Goal: Transaction & Acquisition: Purchase product/service

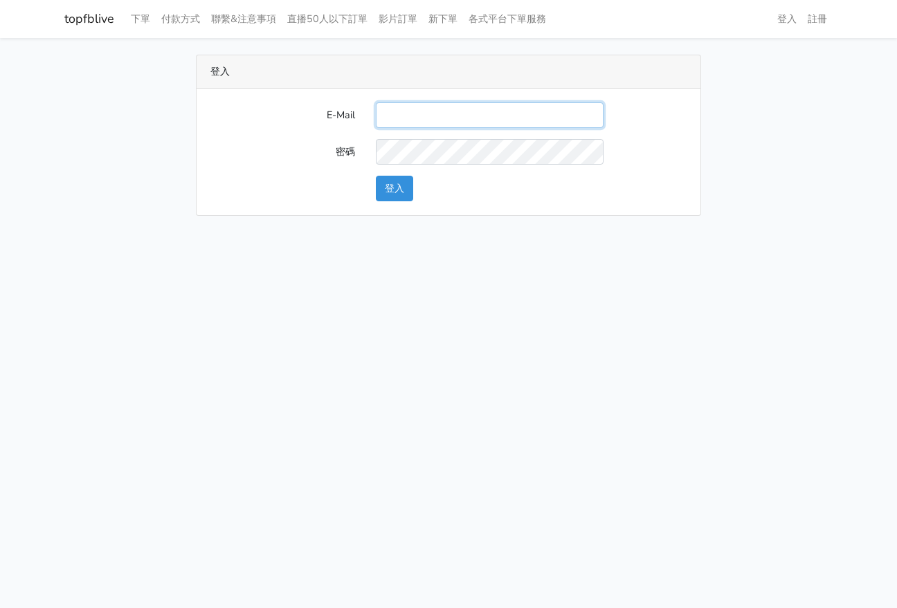
drag, startPoint x: 385, startPoint y: 120, endPoint x: 662, endPoint y: 157, distance: 280.0
click at [385, 120] on input "E-Mail" at bounding box center [490, 115] width 228 height 26
paste input "：gftv30000@yahoo.com.tw"
click at [393, 113] on input "：gftv30000@yahoo.com.tw" at bounding box center [490, 115] width 228 height 26
type input "gftv30000@yahoo.com.tw"
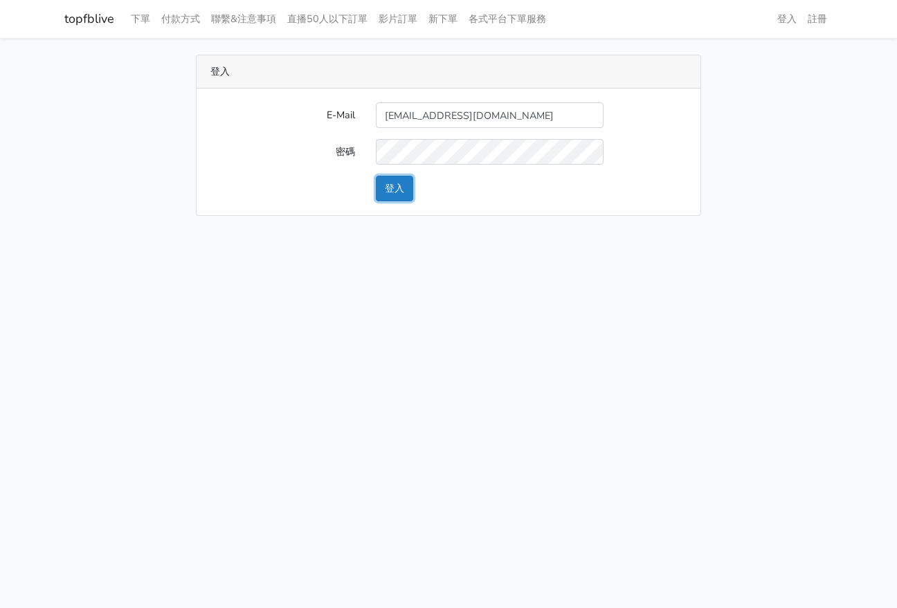
click at [386, 188] on button "登入" at bounding box center [394, 189] width 37 height 26
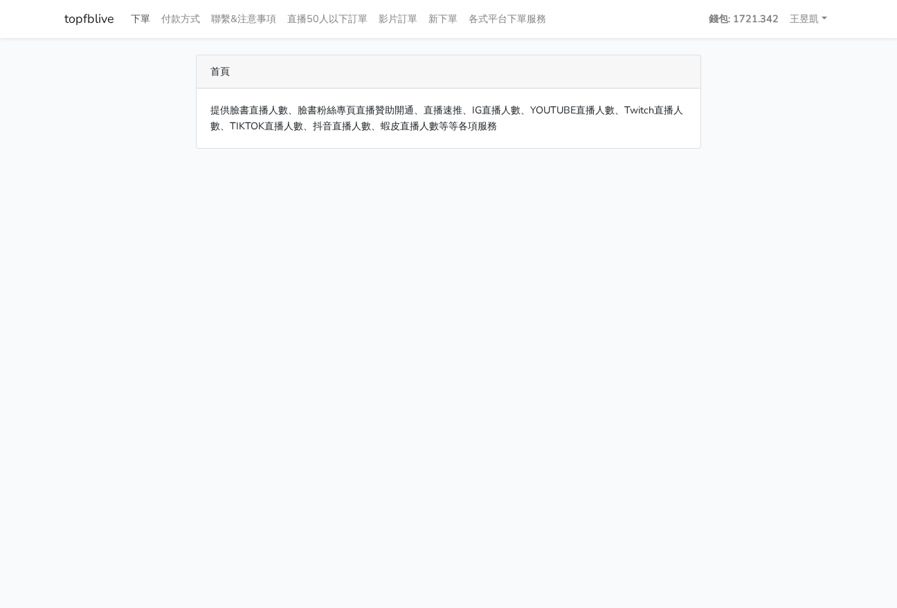
click at [136, 21] on link "下單" at bounding box center [140, 19] width 30 height 27
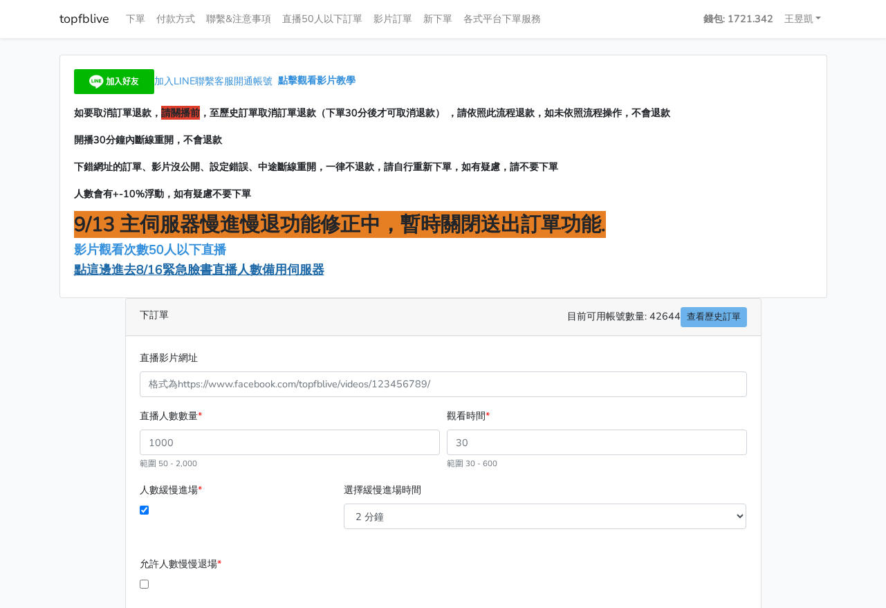
click at [183, 271] on span "點這邊進去8/16緊急臉書直播人數備用伺服器" at bounding box center [199, 270] width 251 height 17
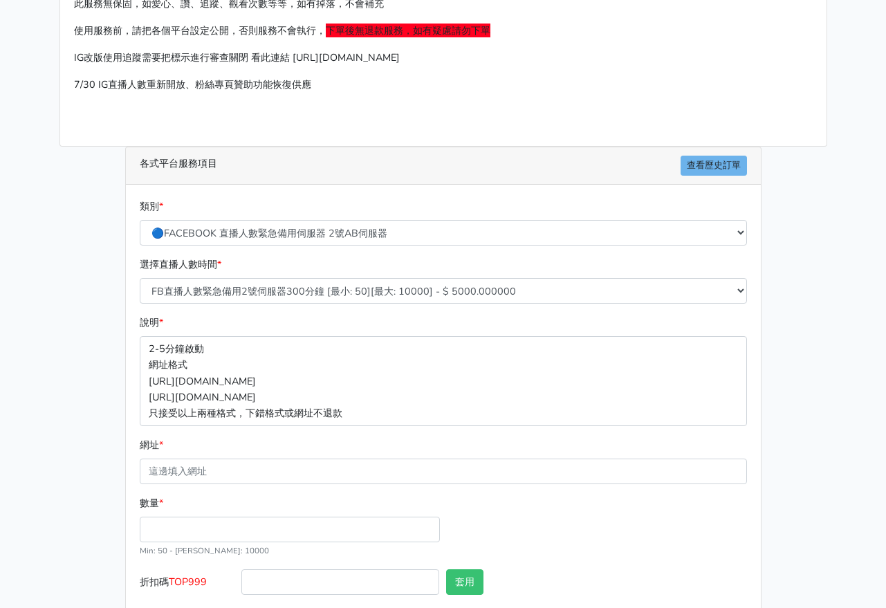
scroll to position [175, 0]
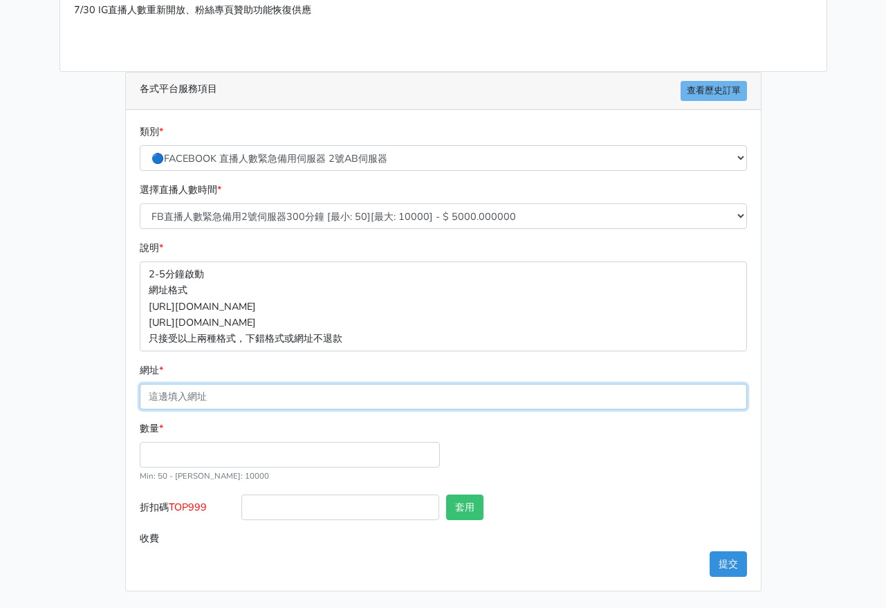
click at [208, 392] on input "網址 *" at bounding box center [444, 397] width 608 height 26
paste input "https://www.facebook.com/TaipeiHopePlazaFarmersMarket/videos/1263020528886145"
type input "https://www.facebook.com/TaipeiHopePlazaFarmersMarket/videos/1263020528886145"
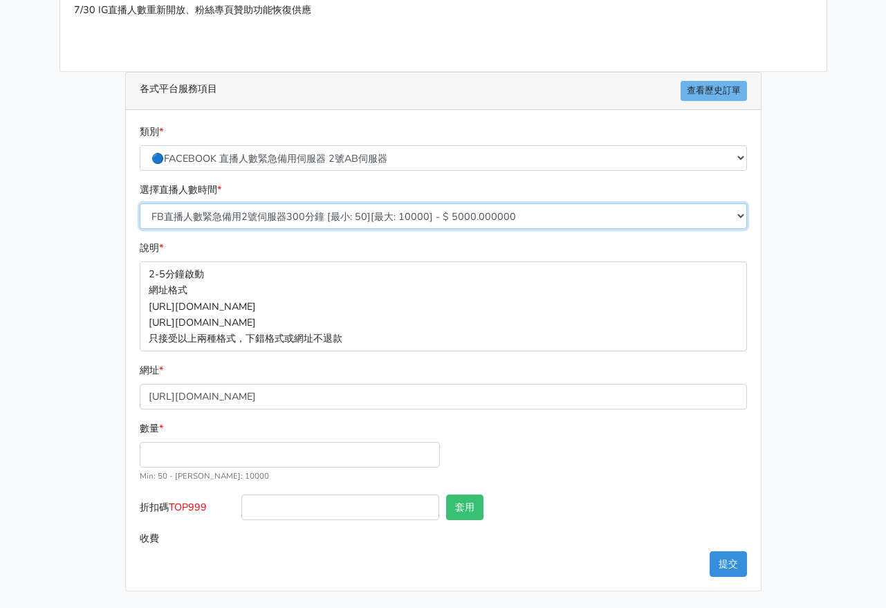
click at [208, 225] on select "FB直播人數緊急備用2號伺服器300分鐘 [最小: 50][最大: 10000] - $ 5000.000000 FB直播人數緊急備用2號伺服器60分鐘 [最…" at bounding box center [444, 216] width 608 height 26
select select "575"
click at [140, 203] on select "FB直播人數緊急備用2號伺服器300分鐘 [最小: 50][最大: 10000] - $ 5000.000000 FB直播人數緊急備用2號伺服器60分鐘 [最…" at bounding box center [444, 216] width 608 height 26
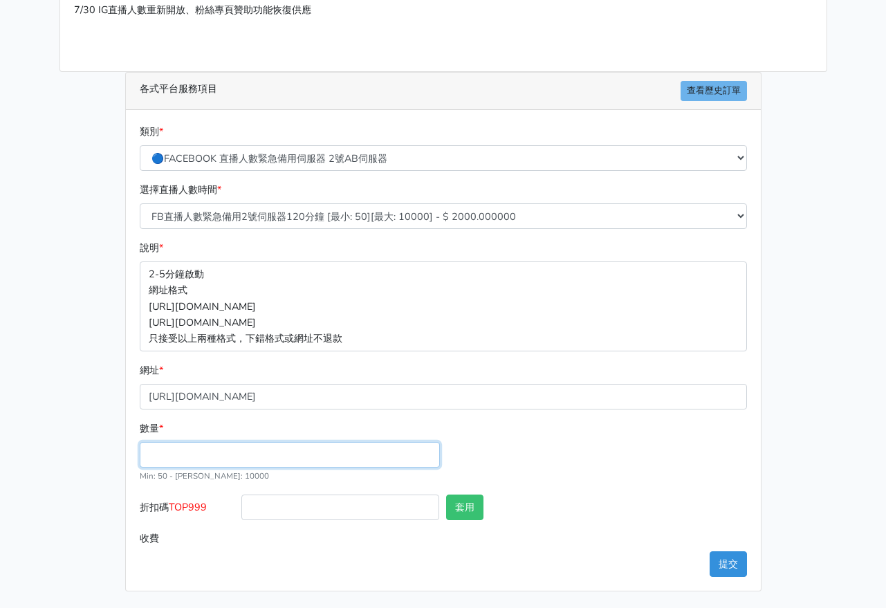
click at [226, 450] on input "數量 *" at bounding box center [290, 455] width 300 height 26
type input "100"
type input "200.000"
drag, startPoint x: 227, startPoint y: 511, endPoint x: 280, endPoint y: 509, distance: 52.7
click at [177, 511] on label "折扣碼 TOP999" at bounding box center [187, 510] width 102 height 31
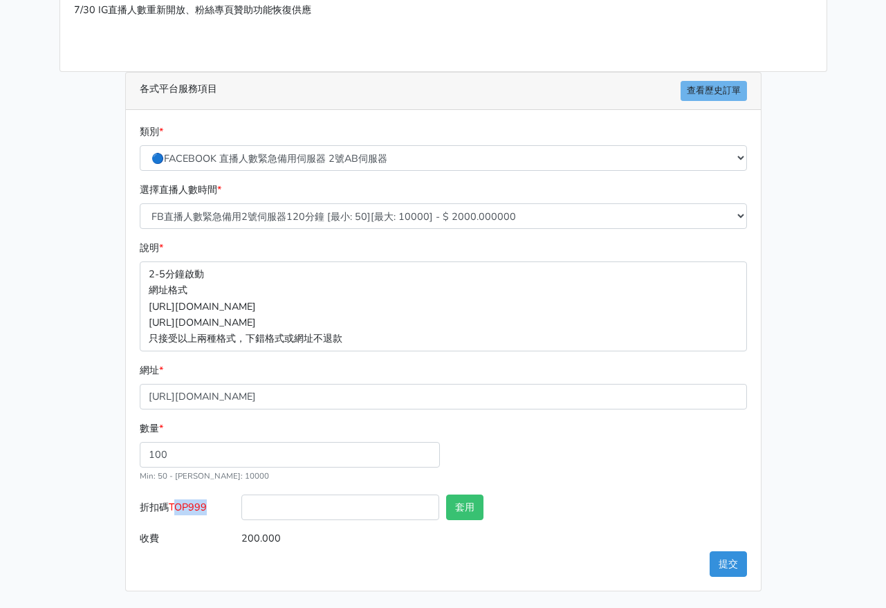
copy span "OP999"
drag, startPoint x: 280, startPoint y: 509, endPoint x: 315, endPoint y: 508, distance: 34.6
click at [283, 508] on input "折扣碼 TOP999" at bounding box center [341, 508] width 198 height 26
paste input "OP999"
type input "OP999"
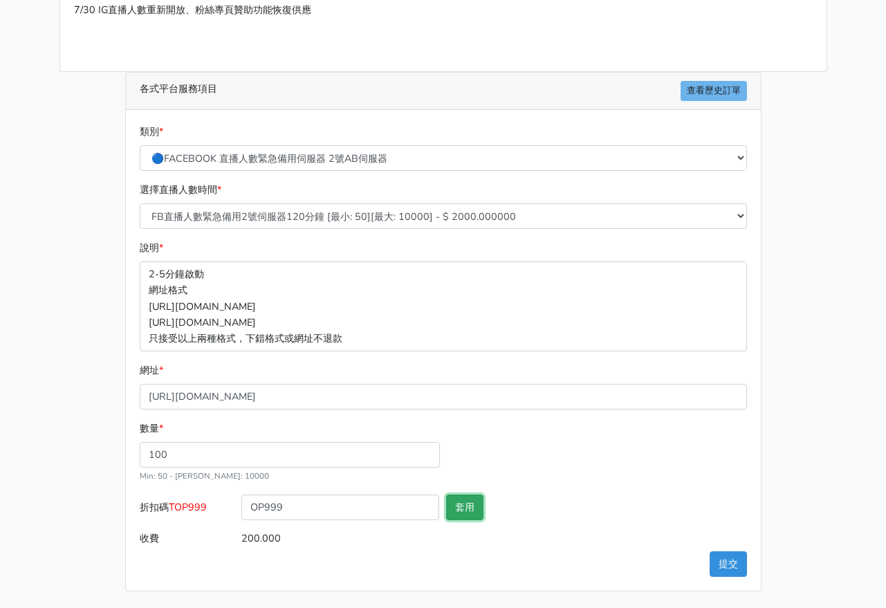
drag, startPoint x: 466, startPoint y: 505, endPoint x: 489, endPoint y: 502, distance: 23.0
click at [466, 505] on button "套用" at bounding box center [464, 508] width 37 height 26
type input "套用失敗"
click at [729, 562] on button "提交" at bounding box center [728, 565] width 37 height 26
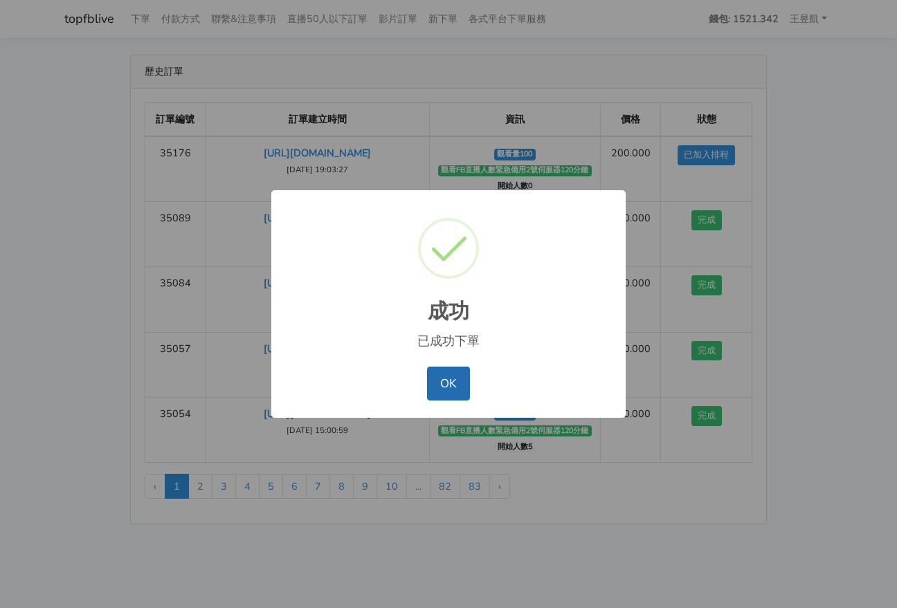
click at [447, 379] on button "OK" at bounding box center [448, 383] width 42 height 33
